Goal: Transaction & Acquisition: Purchase product/service

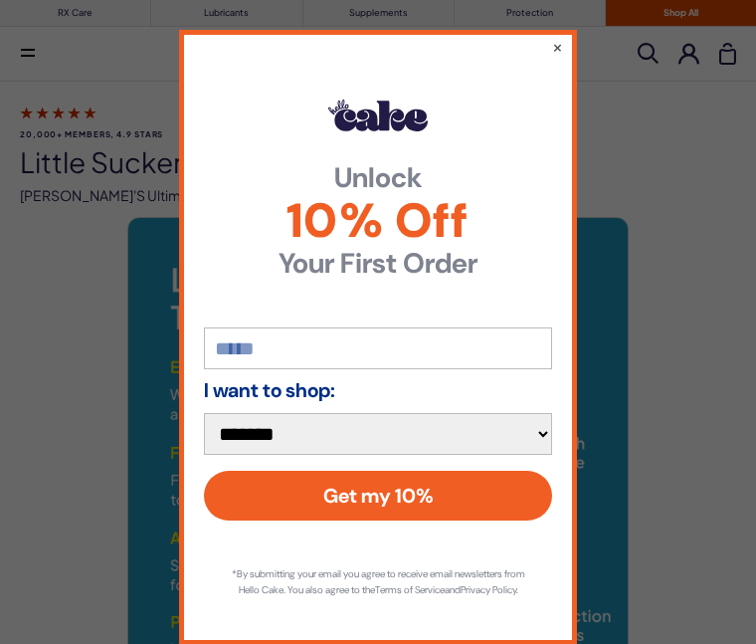
click at [578, 31] on div "**********" at bounding box center [378, 322] width 756 height 644
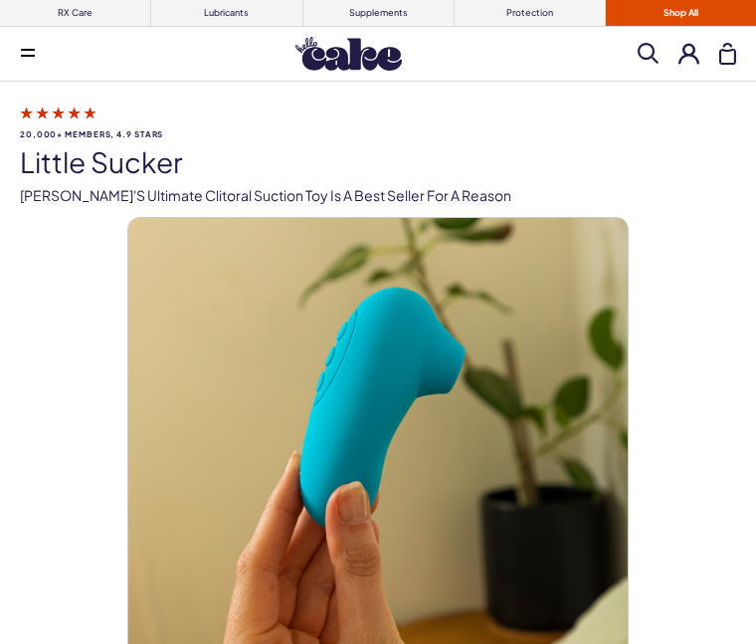
click at [574, 42] on div "Menu Him Her Everything Rx Care Rx For Him Cake ED Meds - To Go The Daily Chew …" at bounding box center [378, 54] width 756 height 40
